Goal: Task Accomplishment & Management: Manage account settings

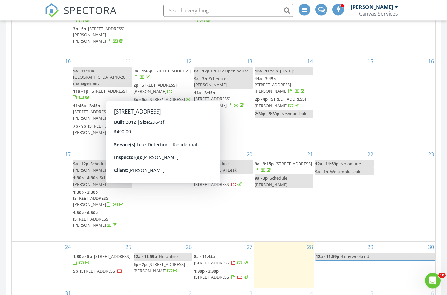
scroll to position [587, 0]
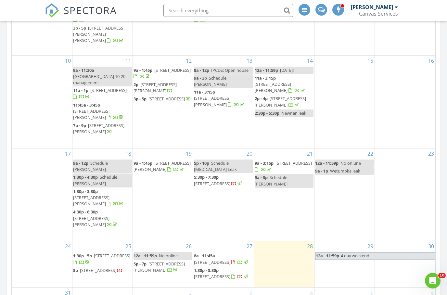
click at [230, 259] on span "310 E Samford Ave 102, Auburn 36830" at bounding box center [212, 262] width 36 height 6
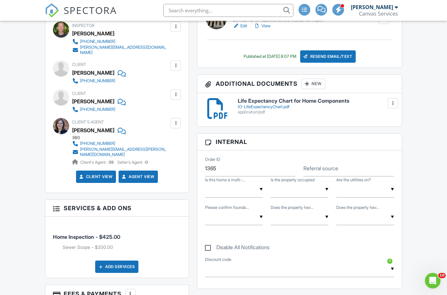
scroll to position [263, 0]
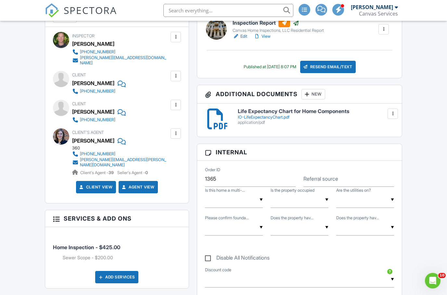
click at [176, 102] on div at bounding box center [175, 105] width 6 height 6
click at [168, 117] on li "Edit" at bounding box center [165, 125] width 24 height 16
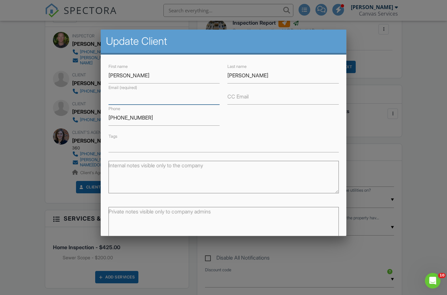
click at [190, 96] on input "Email (required)" at bounding box center [163, 97] width 111 height 16
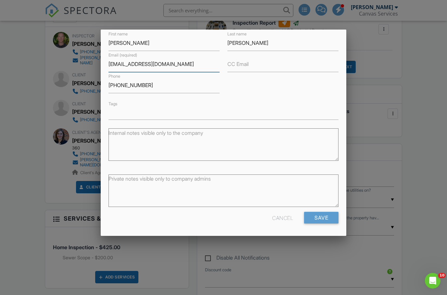
scroll to position [32, 0]
type input "[EMAIL_ADDRESS][DOMAIN_NAME]"
click at [329, 222] on input "Save" at bounding box center [321, 218] width 34 height 12
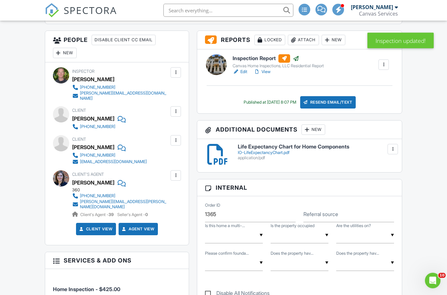
scroll to position [95, 0]
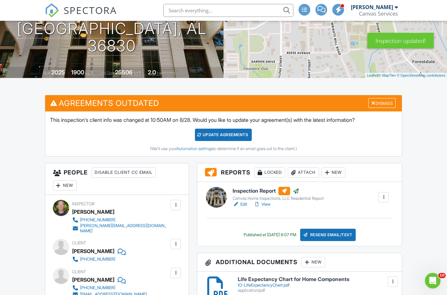
click at [228, 137] on div "Update Agreements" at bounding box center [223, 135] width 57 height 12
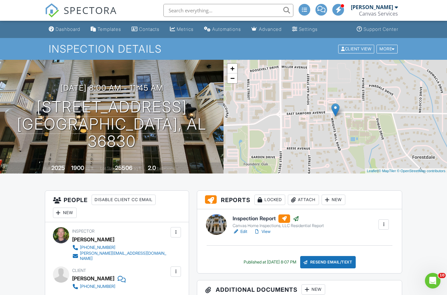
click at [222, 221] on div at bounding box center [216, 224] width 21 height 21
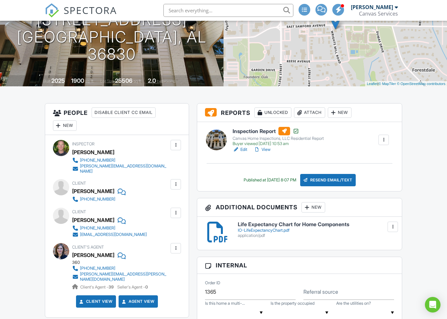
scroll to position [87, 0]
click at [220, 140] on div at bounding box center [216, 140] width 21 height 21
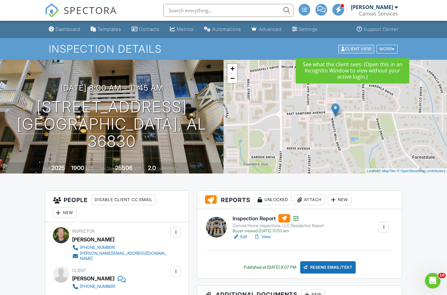
click at [362, 49] on div "Client View" at bounding box center [356, 48] width 36 height 9
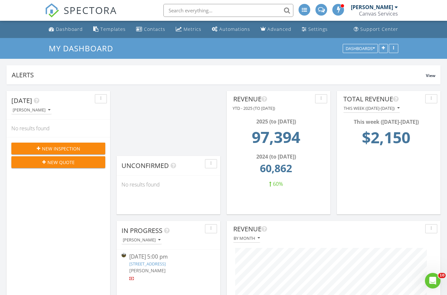
scroll to position [188, 214]
